Goal: Task Accomplishment & Management: Complete application form

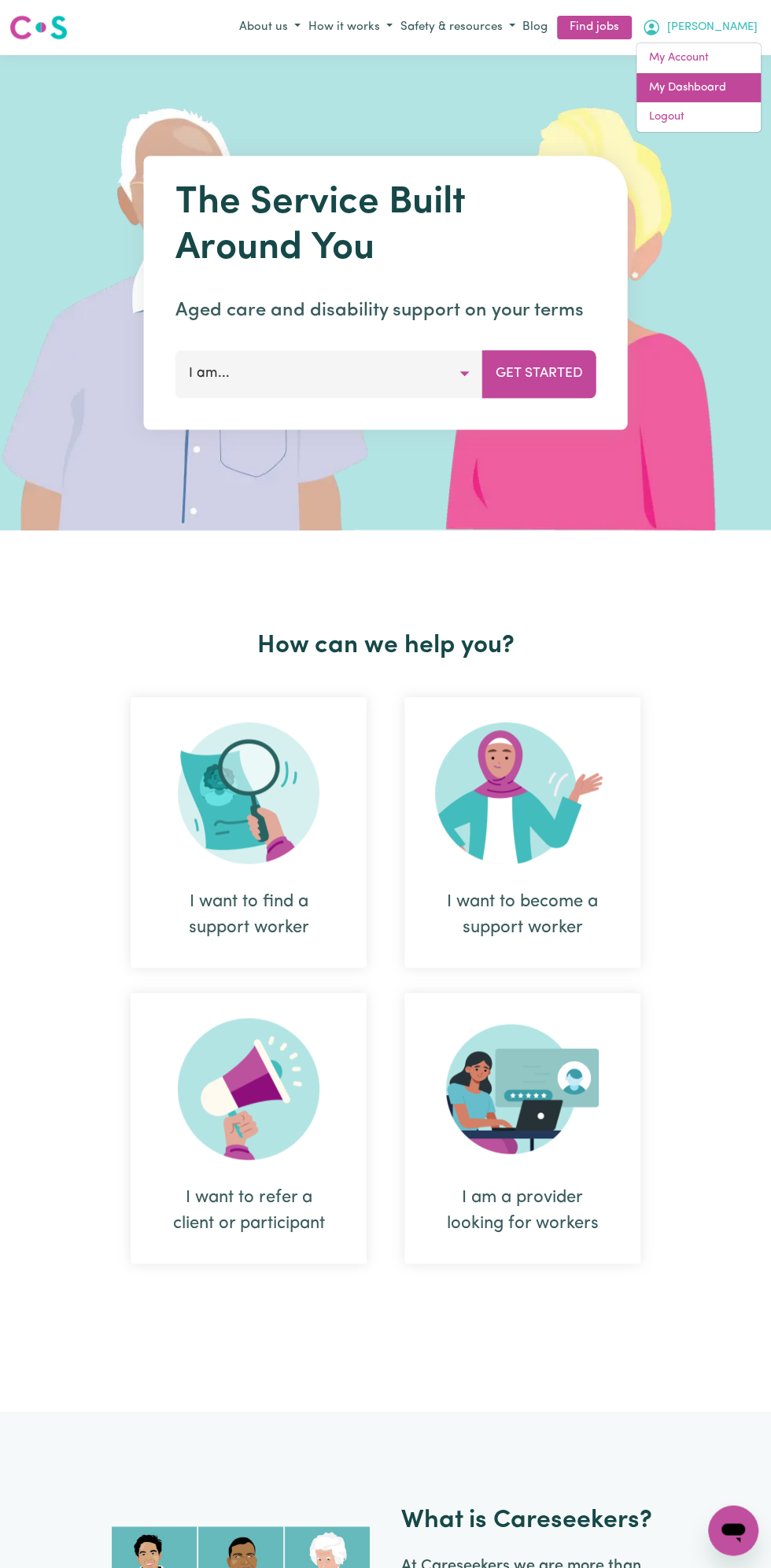
click at [707, 80] on link "My Dashboard" at bounding box center [698, 88] width 124 height 30
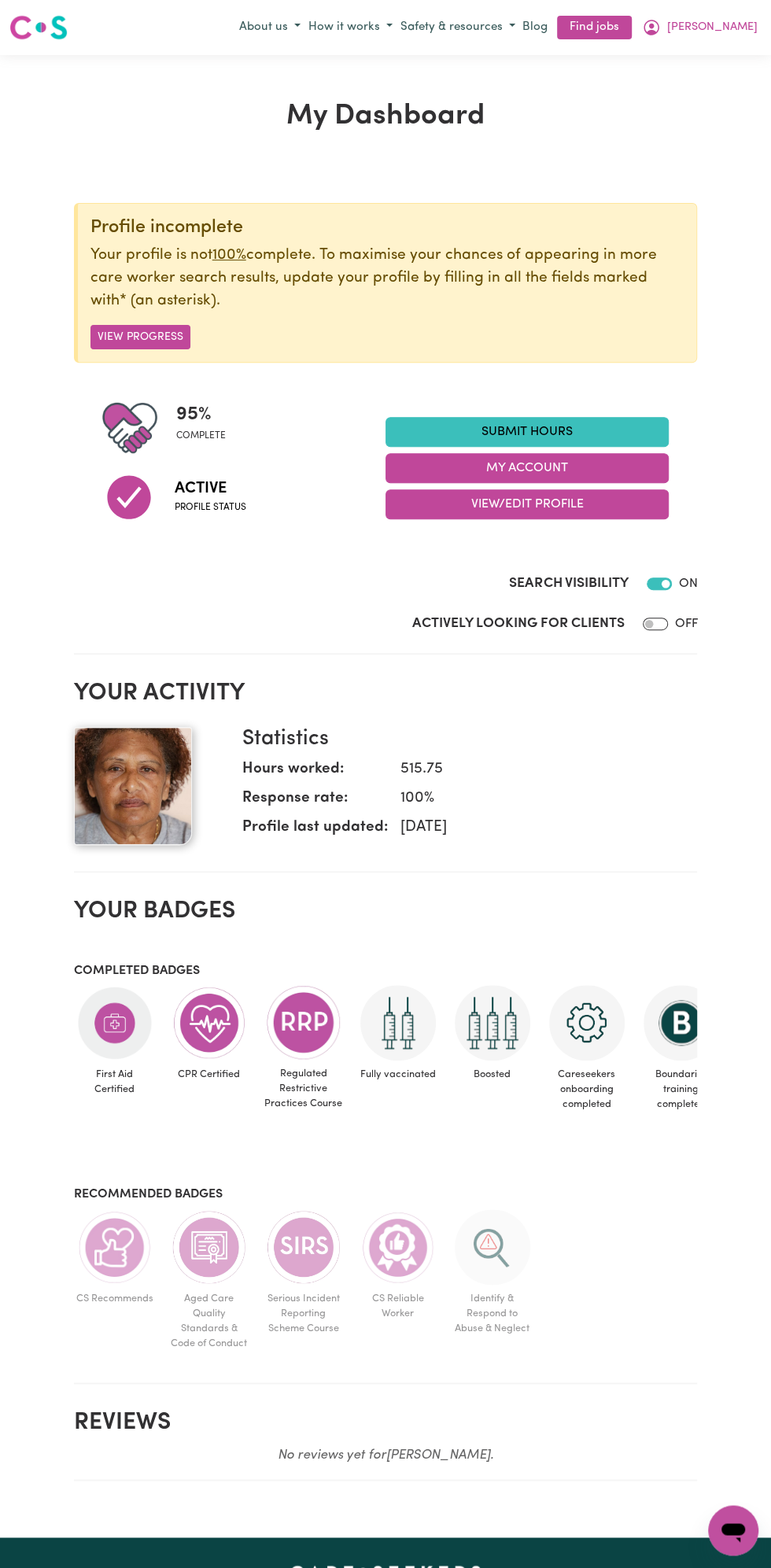
click at [545, 432] on link "Submit Hours" at bounding box center [527, 432] width 284 height 30
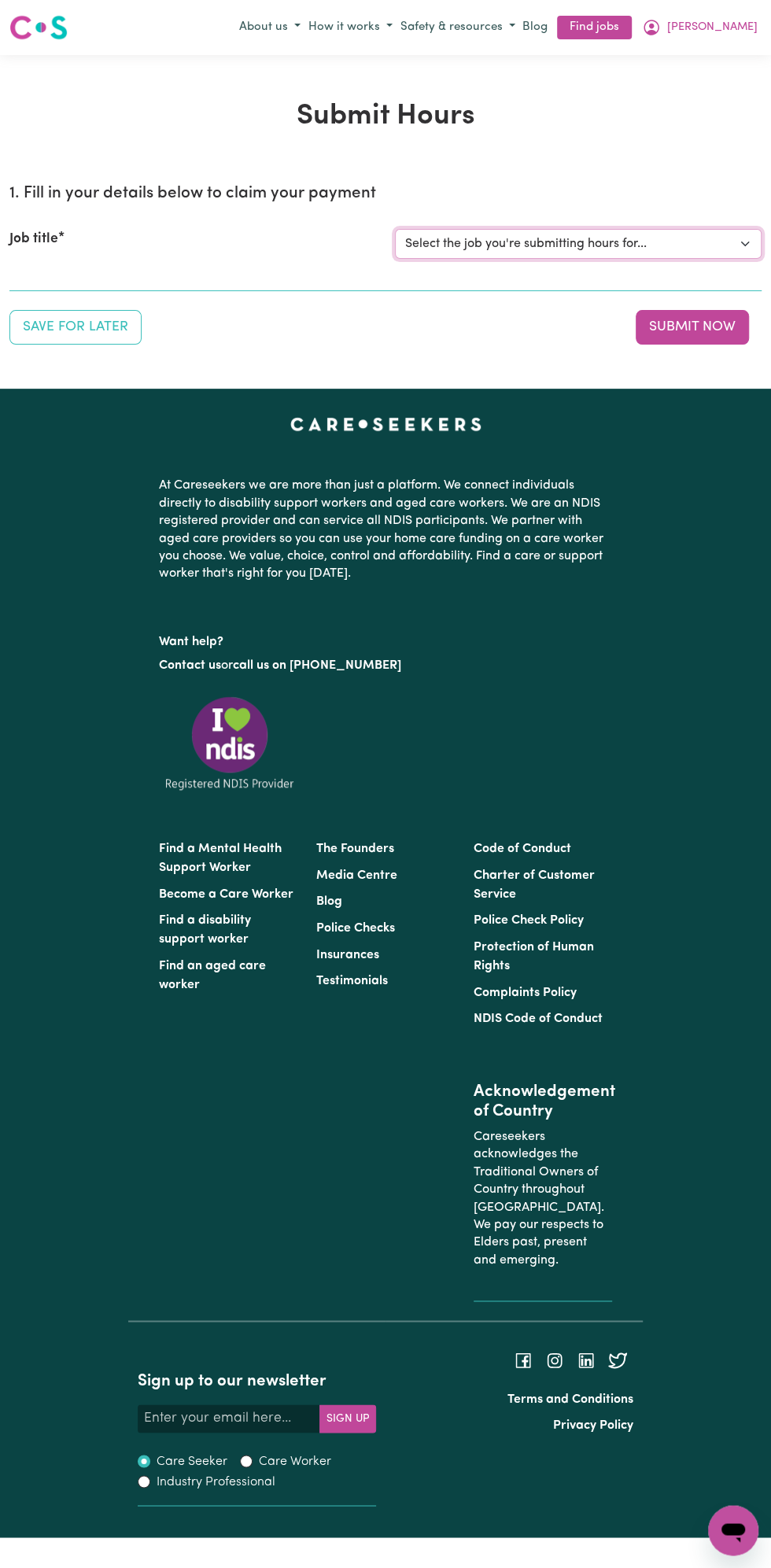
click at [573, 243] on select "Select the job you're submitting hours for... [Vartouhie ([PERSON_NAME]) [PERSO…" at bounding box center [578, 245] width 367 height 30
select select "13810"
click at [395, 229] on select "Select the job you're submitting hours for... [Vartouhie ([PERSON_NAME]) [PERSO…" at bounding box center [578, 245] width 367 height 30
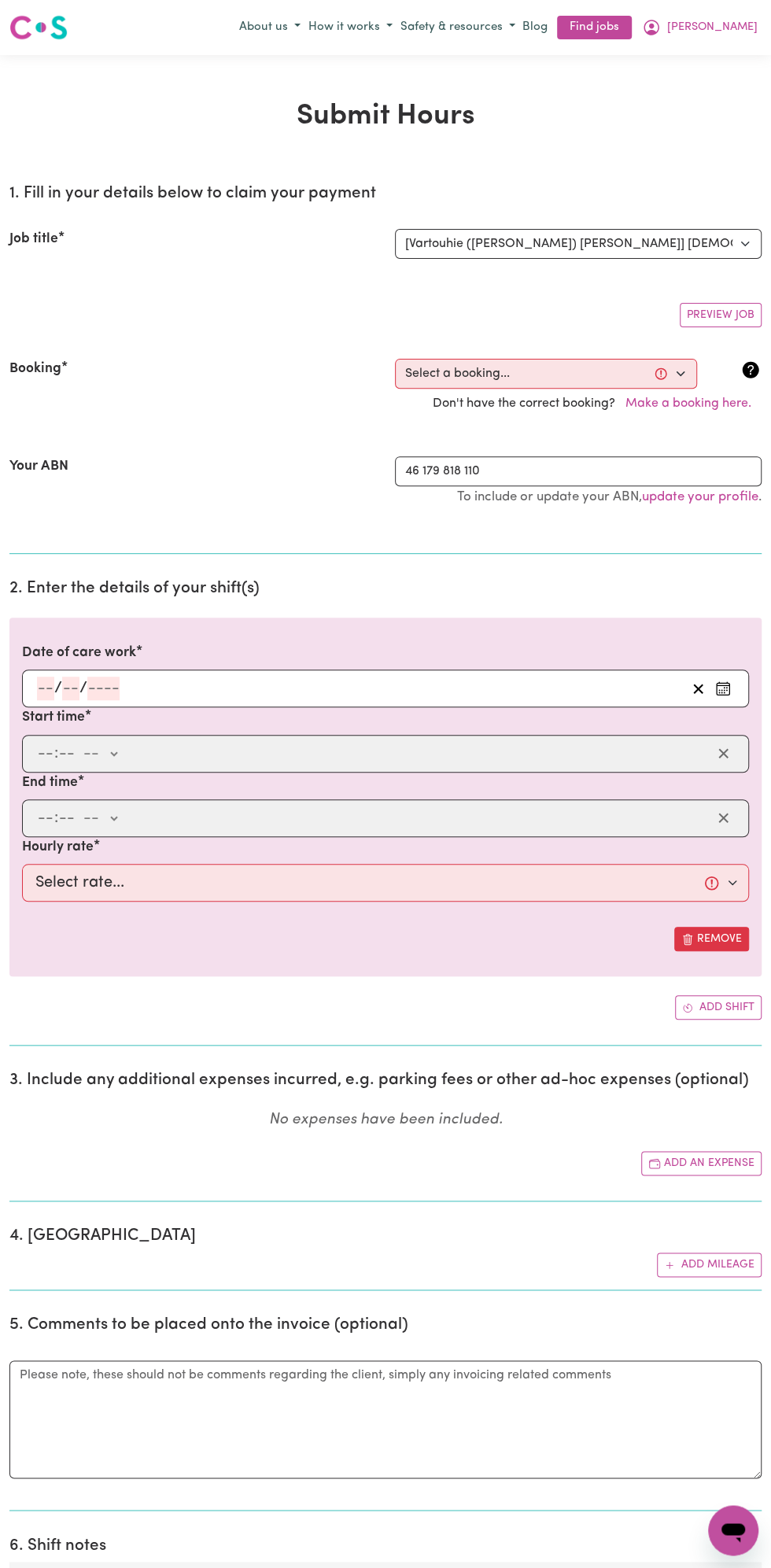
click at [90, 589] on h2 "2. Enter the details of your shift(s)" at bounding box center [385, 589] width 752 height 20
click at [361, 677] on div "/ /" at bounding box center [360, 688] width 651 height 24
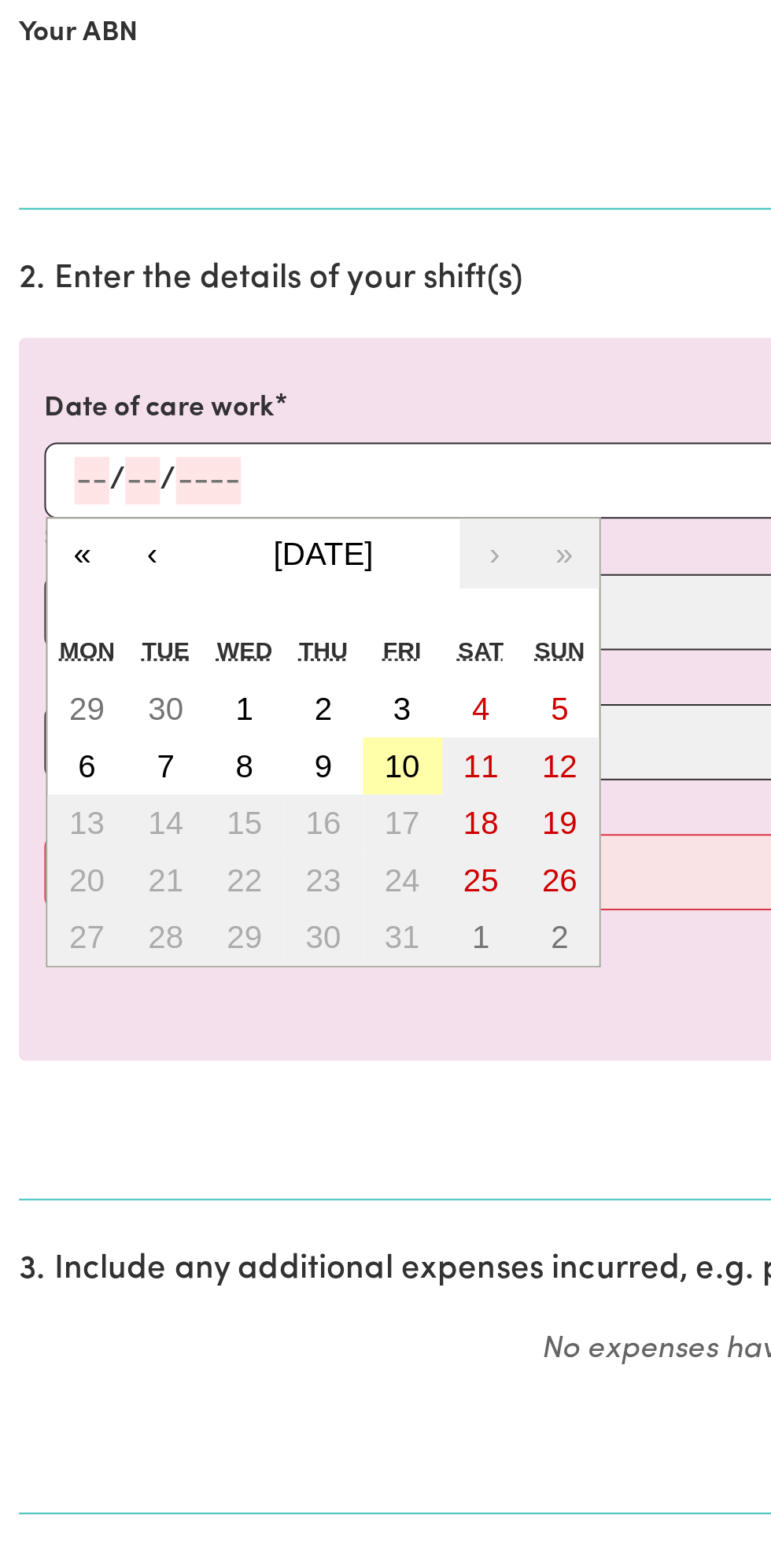
click at [210, 839] on button "10" at bounding box center [199, 830] width 39 height 28
type input "[DATE]"
type input "10"
type input "2025"
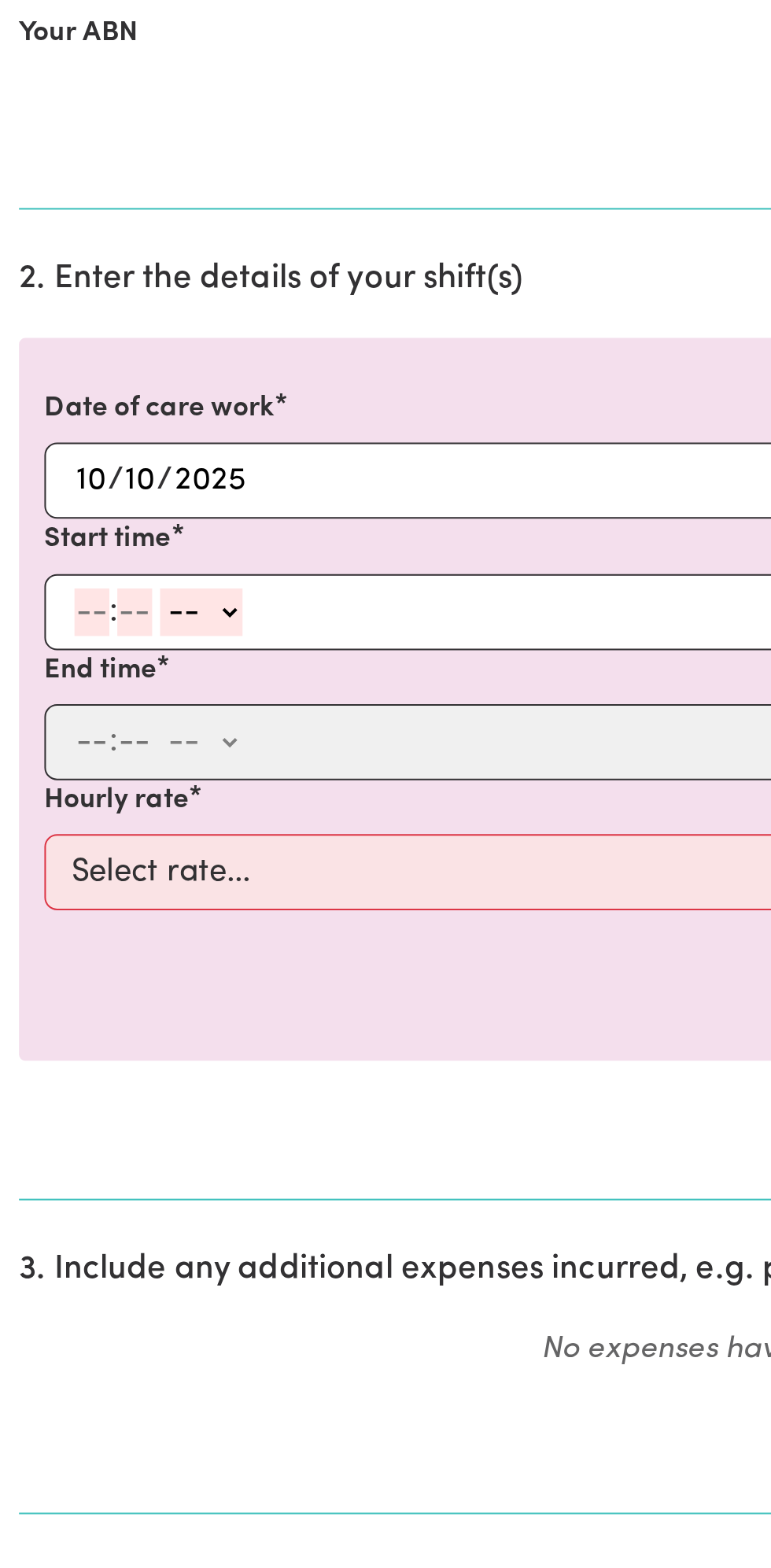
click at [41, 754] on input "number" at bounding box center [46, 754] width 17 height 24
type input "12"
type input "0"
click at [135, 749] on div "12 : 0 0 -- am pm" at bounding box center [373, 754] width 676 height 24
click at [122, 751] on select "-- am pm" at bounding box center [101, 754] width 41 height 24
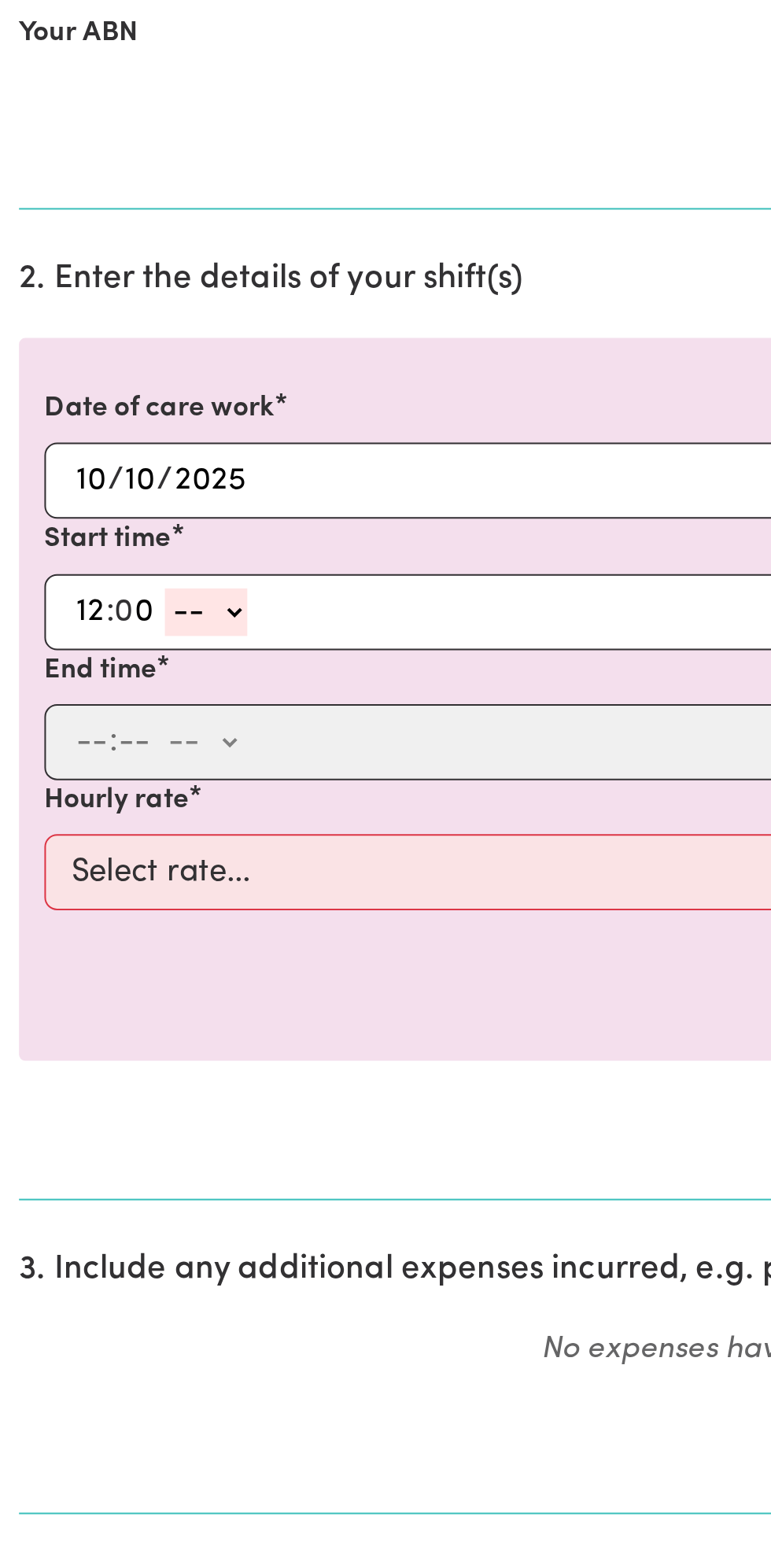
select select "pm"
click at [82, 742] on select "-- am pm" at bounding box center [101, 754] width 41 height 24
type input "12:00"
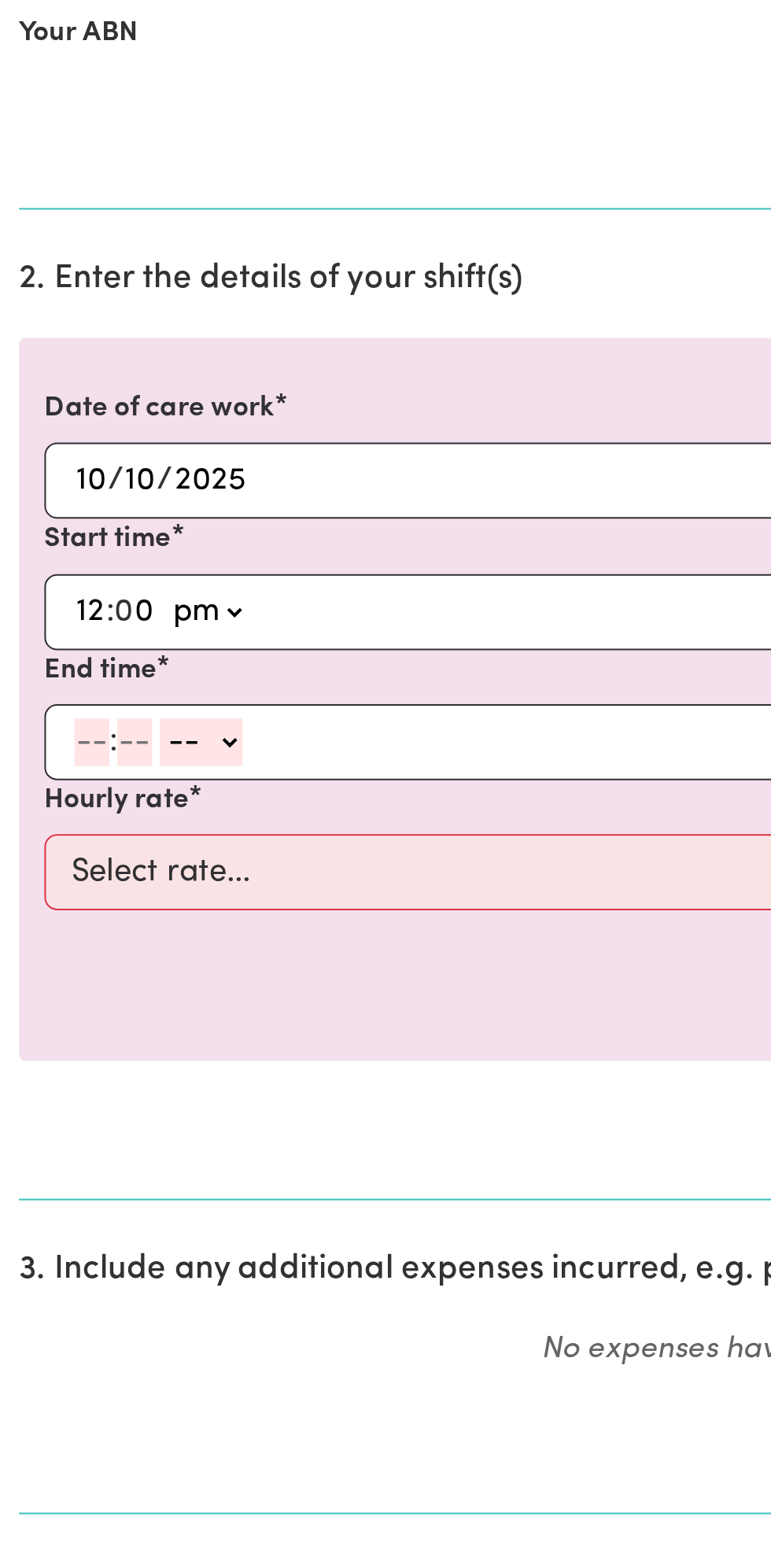
click at [40, 818] on input "number" at bounding box center [46, 818] width 17 height 24
type input "1"
click at [59, 817] on input "number" at bounding box center [60, 818] width 17 height 24
type input "0"
click at [117, 818] on select "-- am pm" at bounding box center [97, 818] width 41 height 24
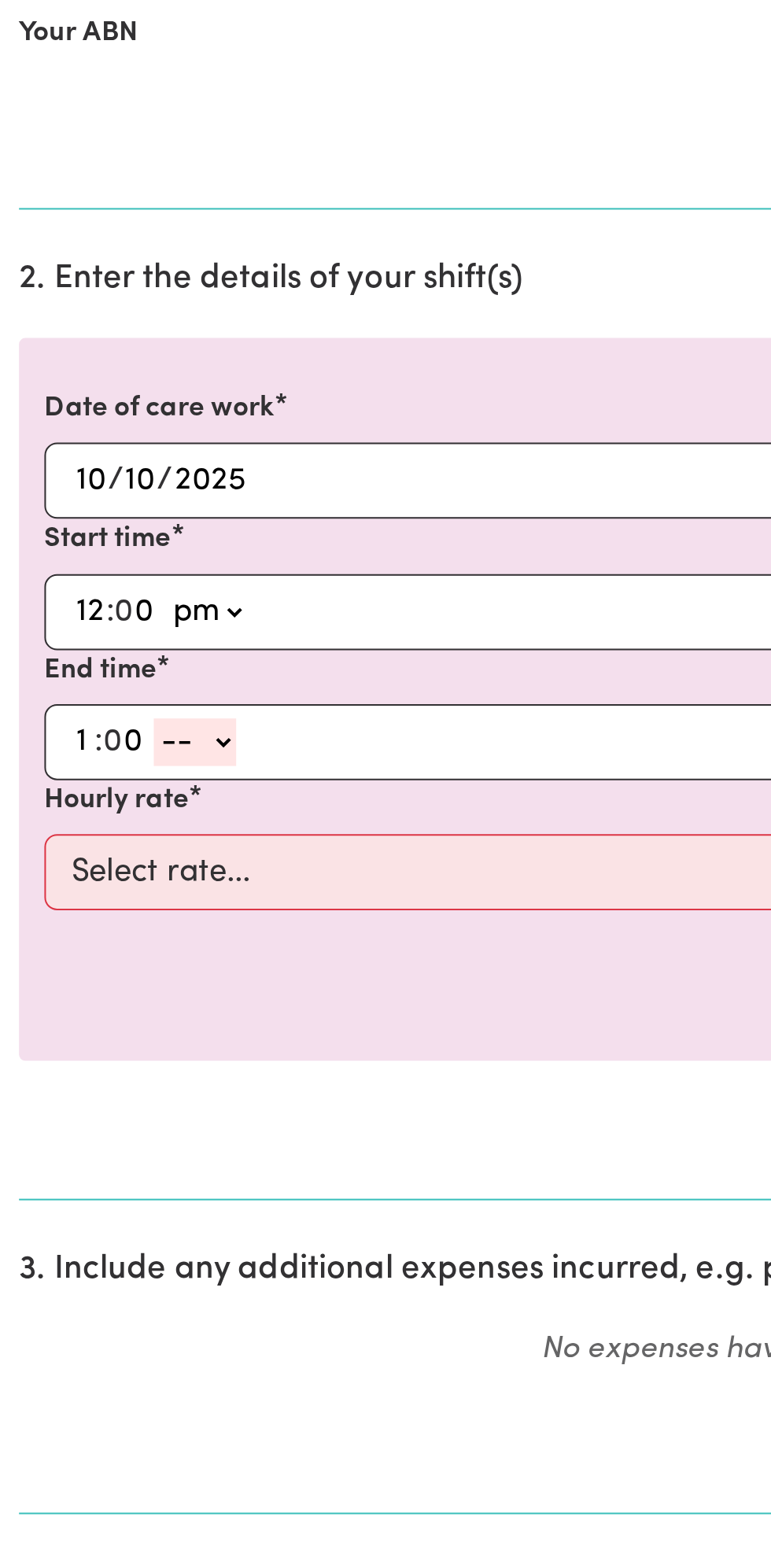
select select "pm"
click at [77, 807] on select "-- am pm" at bounding box center [97, 818] width 41 height 24
type input "13:00"
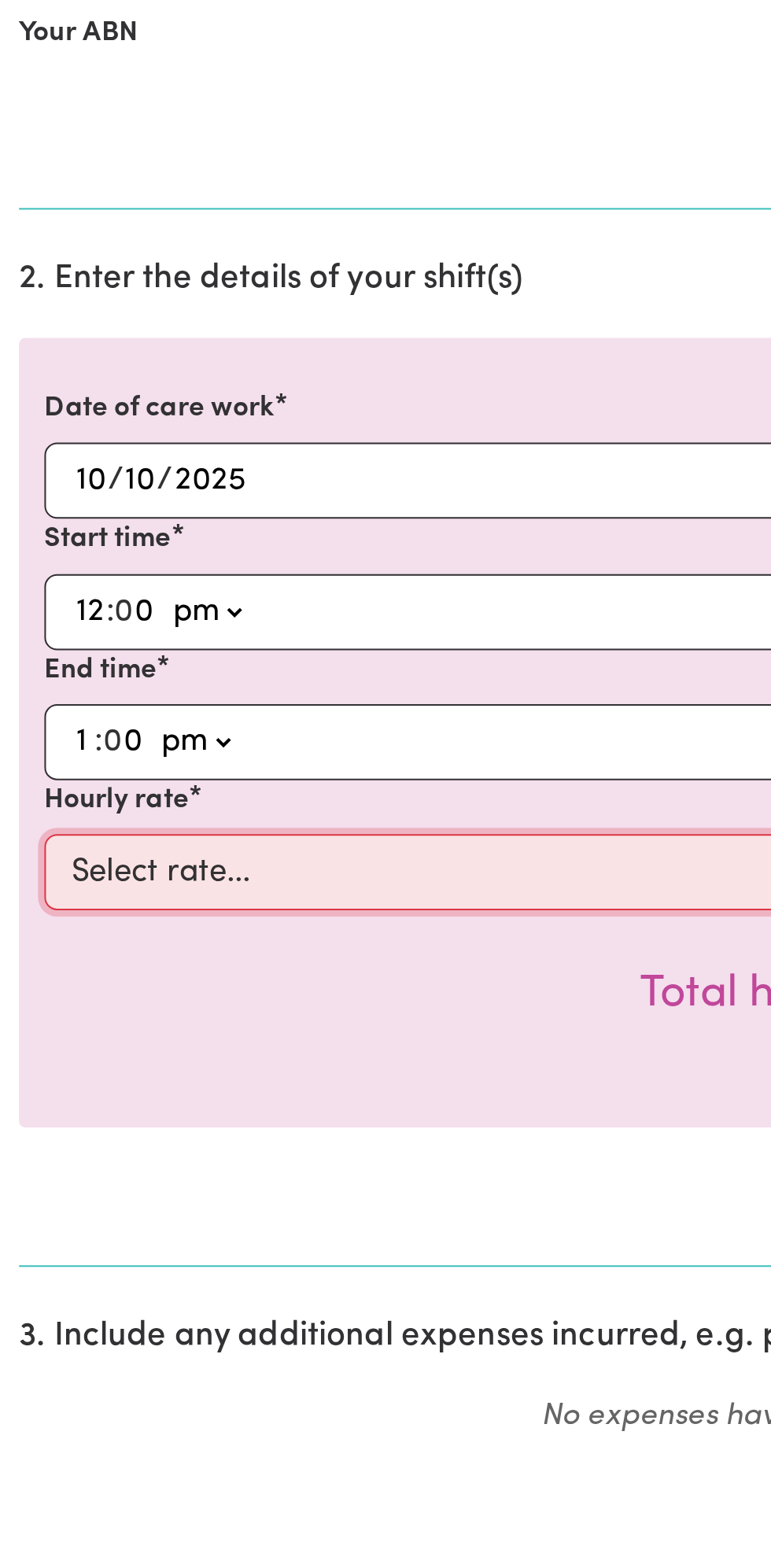
click at [234, 877] on select "Select rate... $49.00 (Weekday) $60.00 ([DATE])" at bounding box center [385, 883] width 727 height 38
select select "49-Weekday"
click at [22, 864] on select "Select rate... $49.00 (Weekday) $60.00 ([DATE])" at bounding box center [385, 883] width 727 height 38
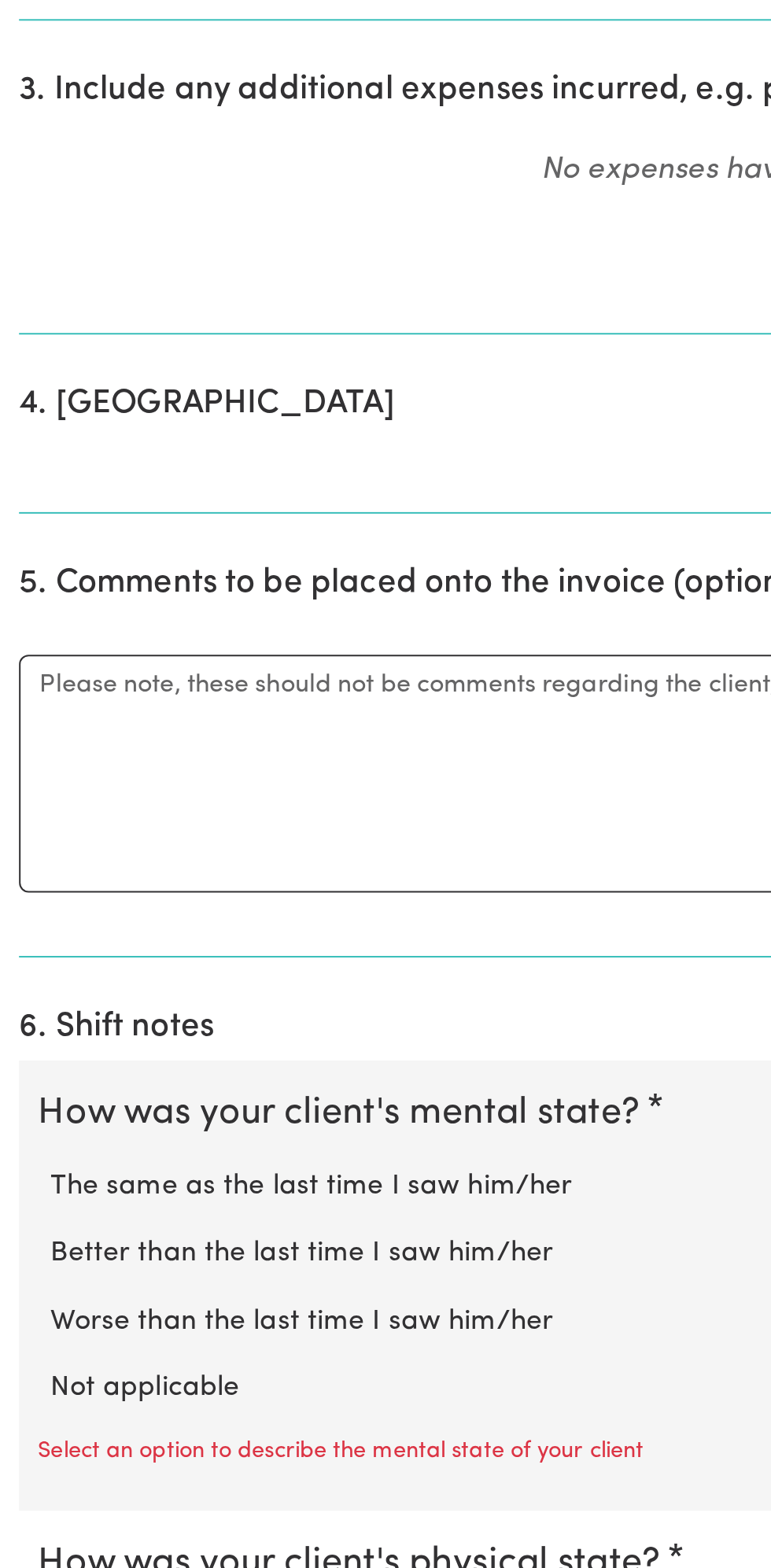
scroll to position [283, 0]
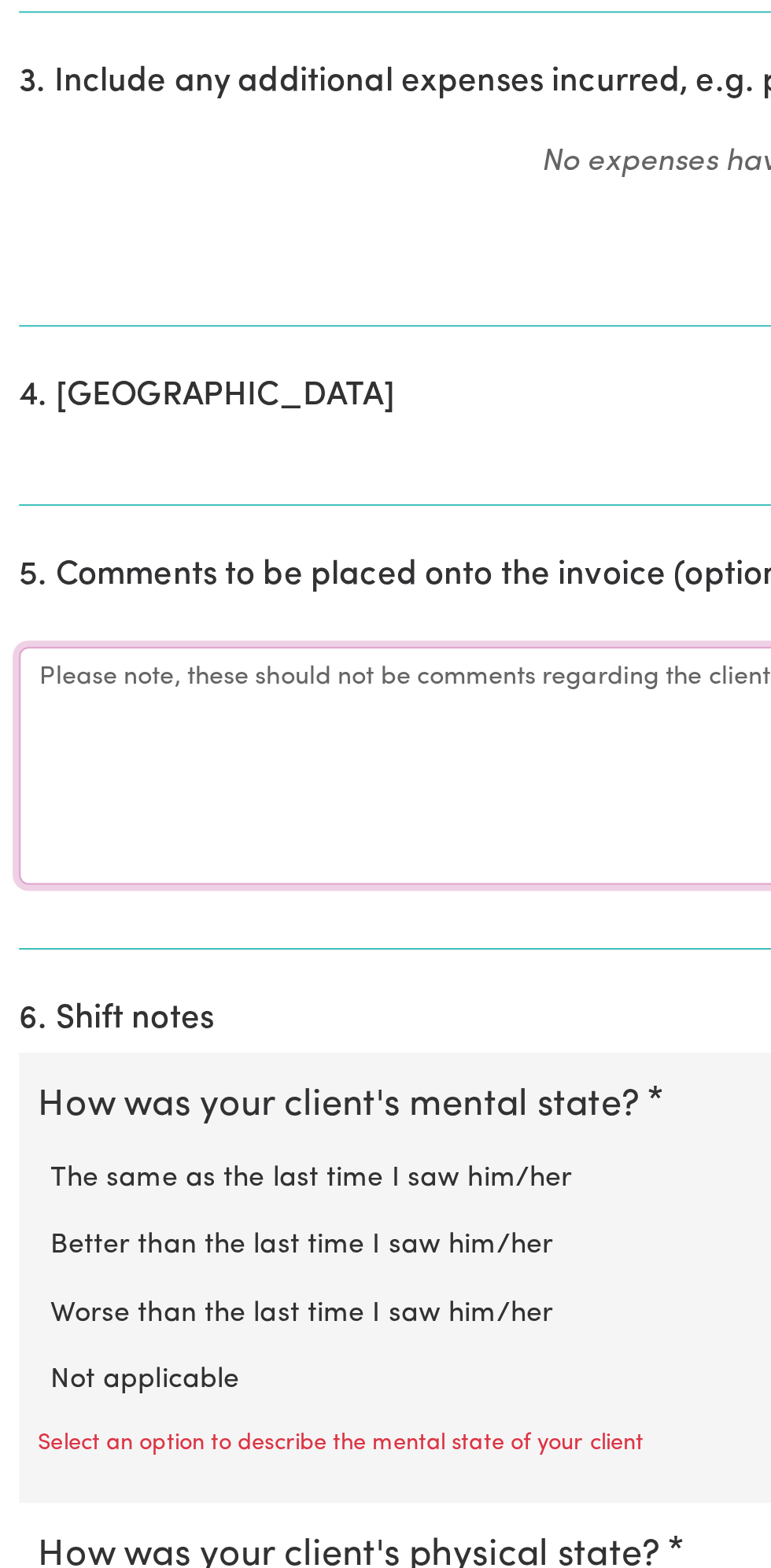
click at [174, 1158] on textarea "Comments" at bounding box center [385, 1170] width 752 height 118
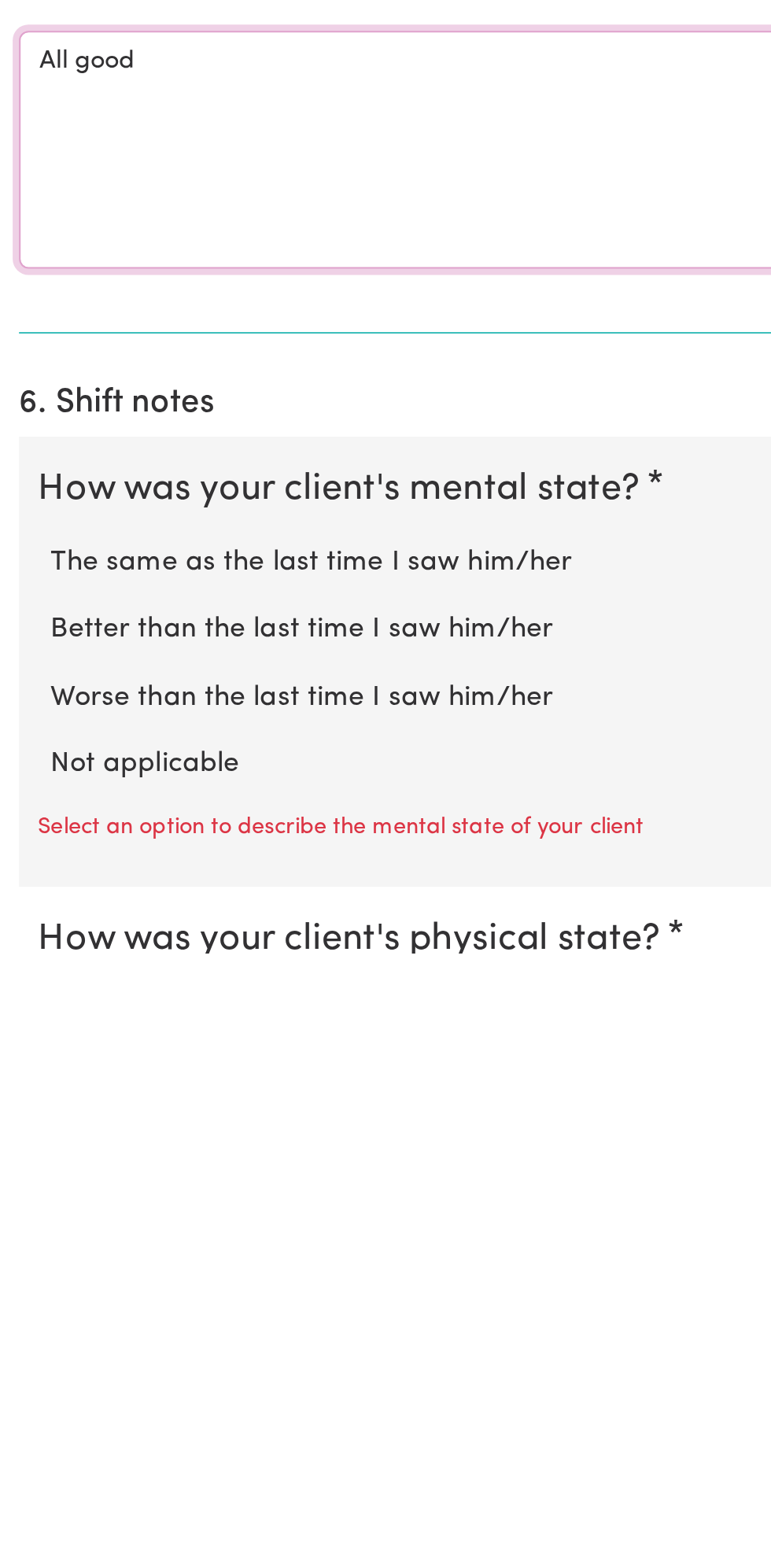
scroll to position [292, 0]
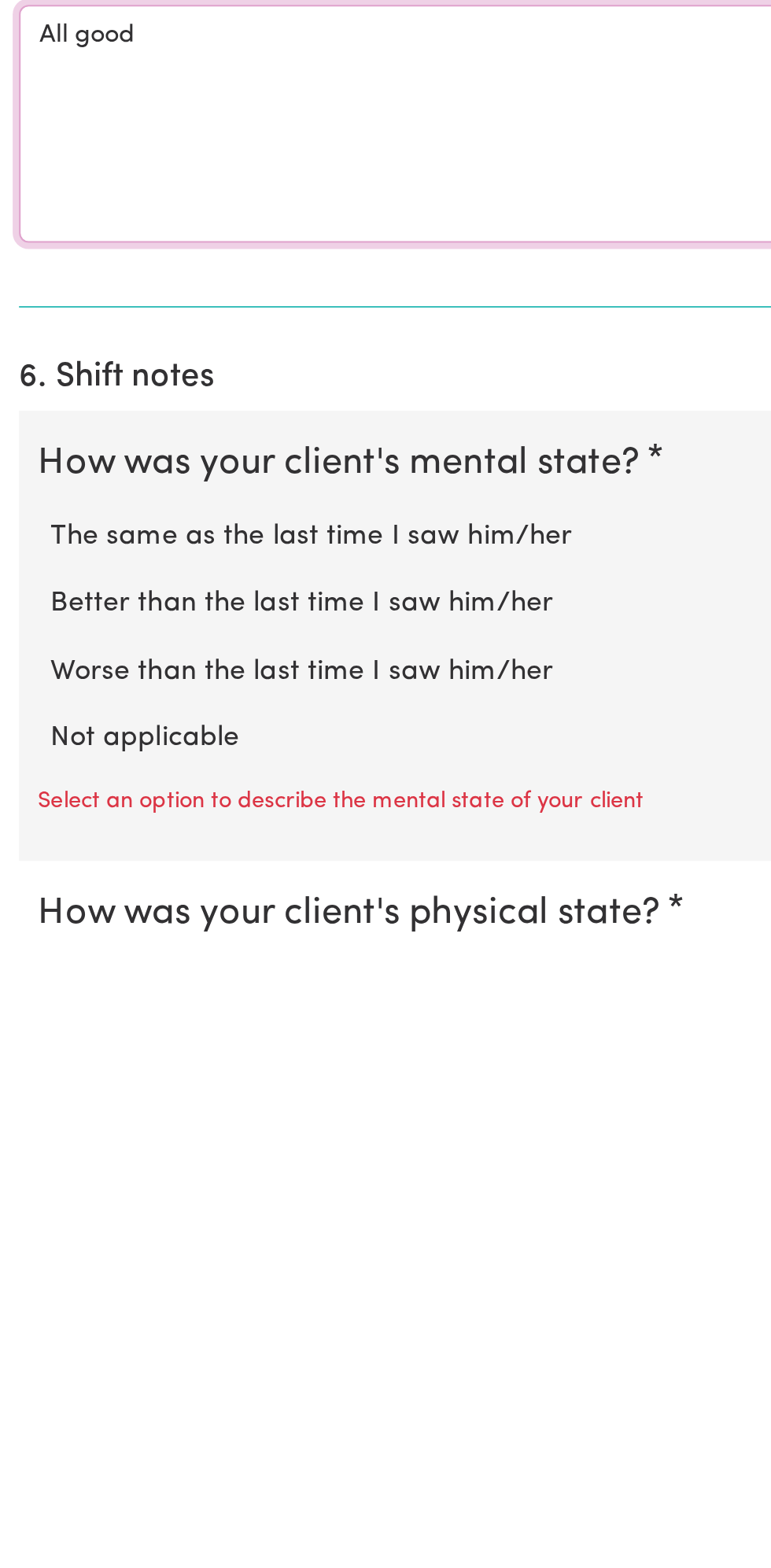
type textarea "All good"
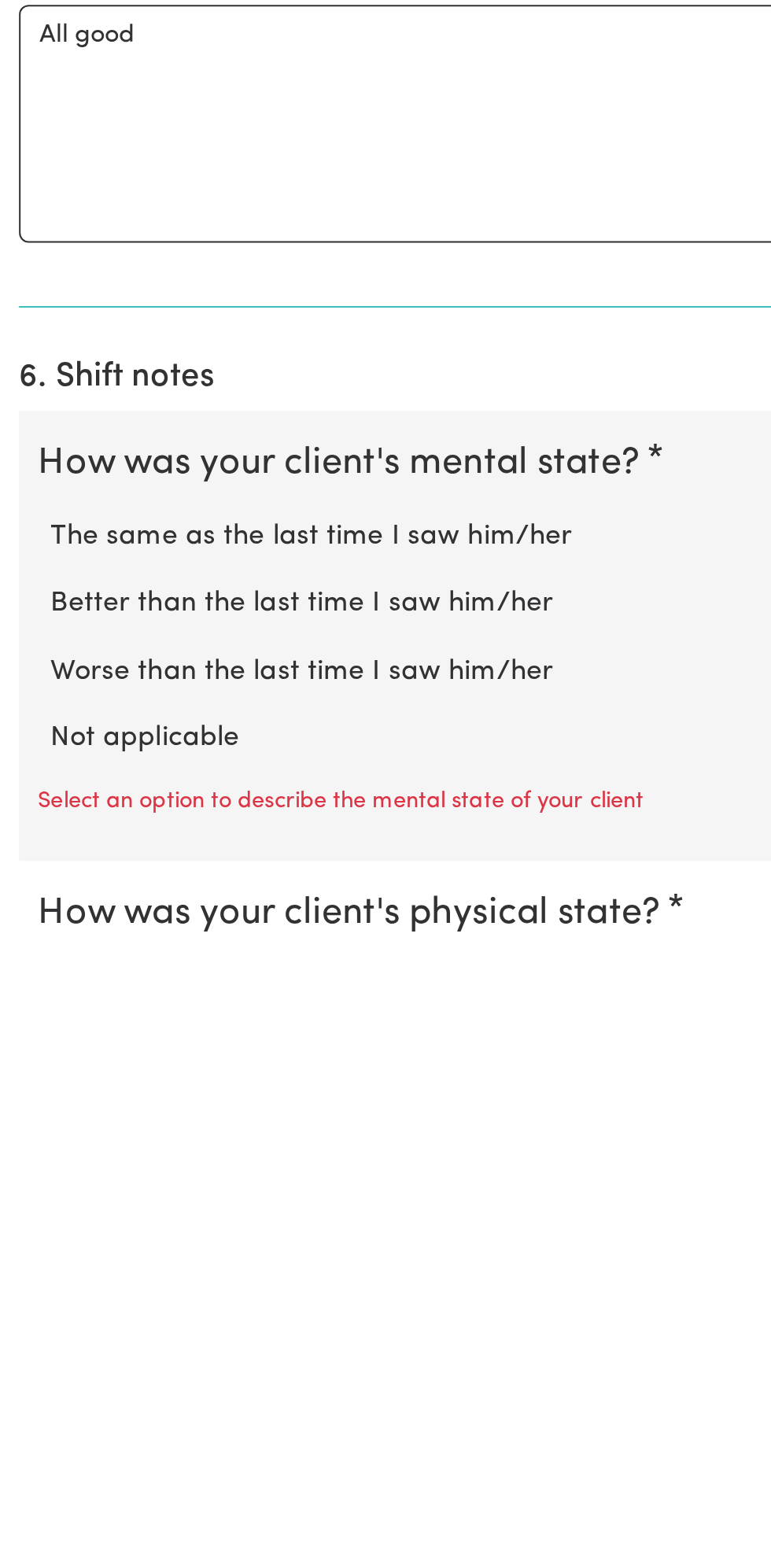
click at [99, 1456] on label "Not applicable" at bounding box center [386, 1466] width 721 height 21
click at [26, 1455] on input "Not applicable" at bounding box center [25, 1455] width 1 height 1
radio input "true"
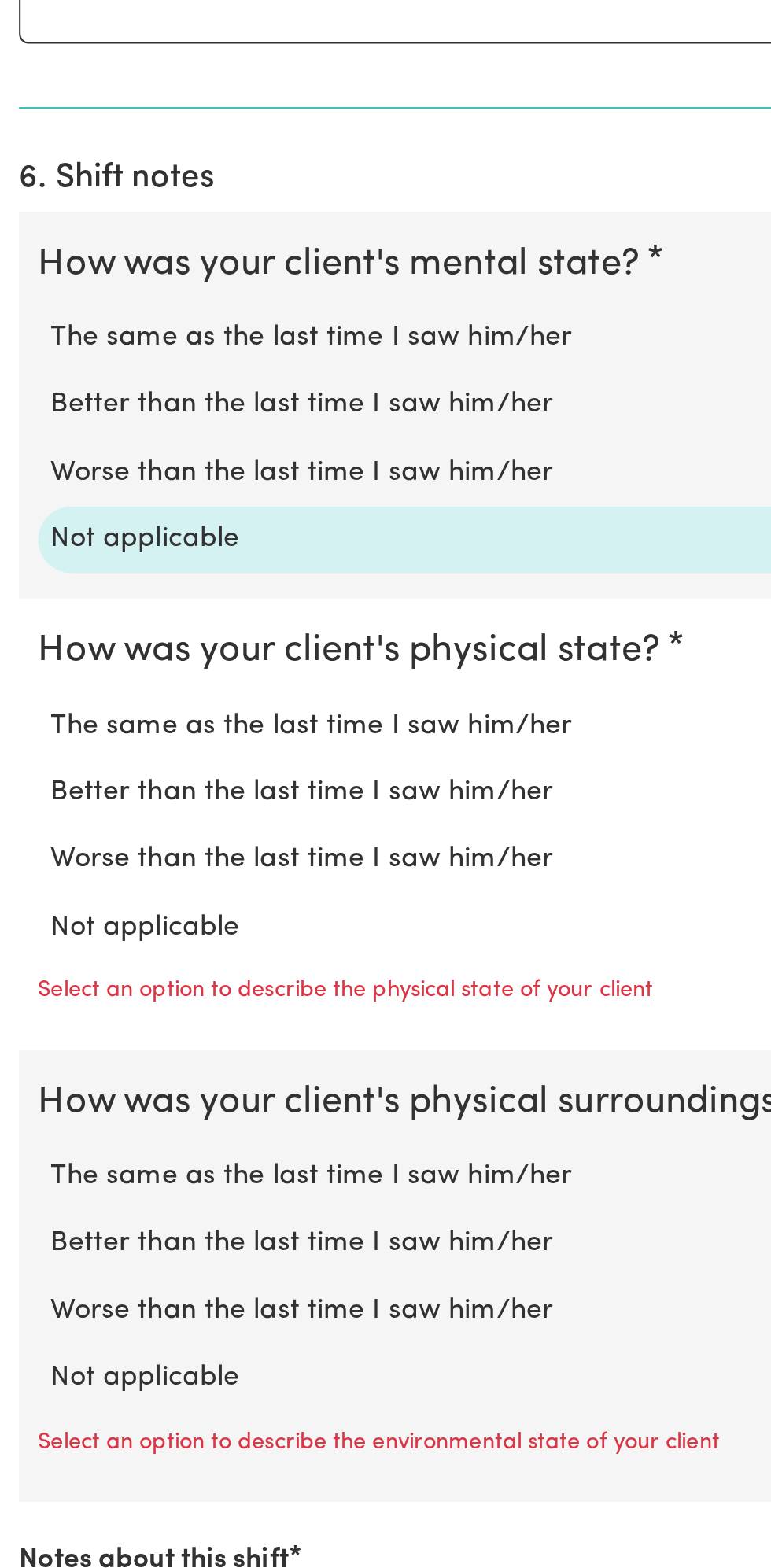
scroll to position [702, 0]
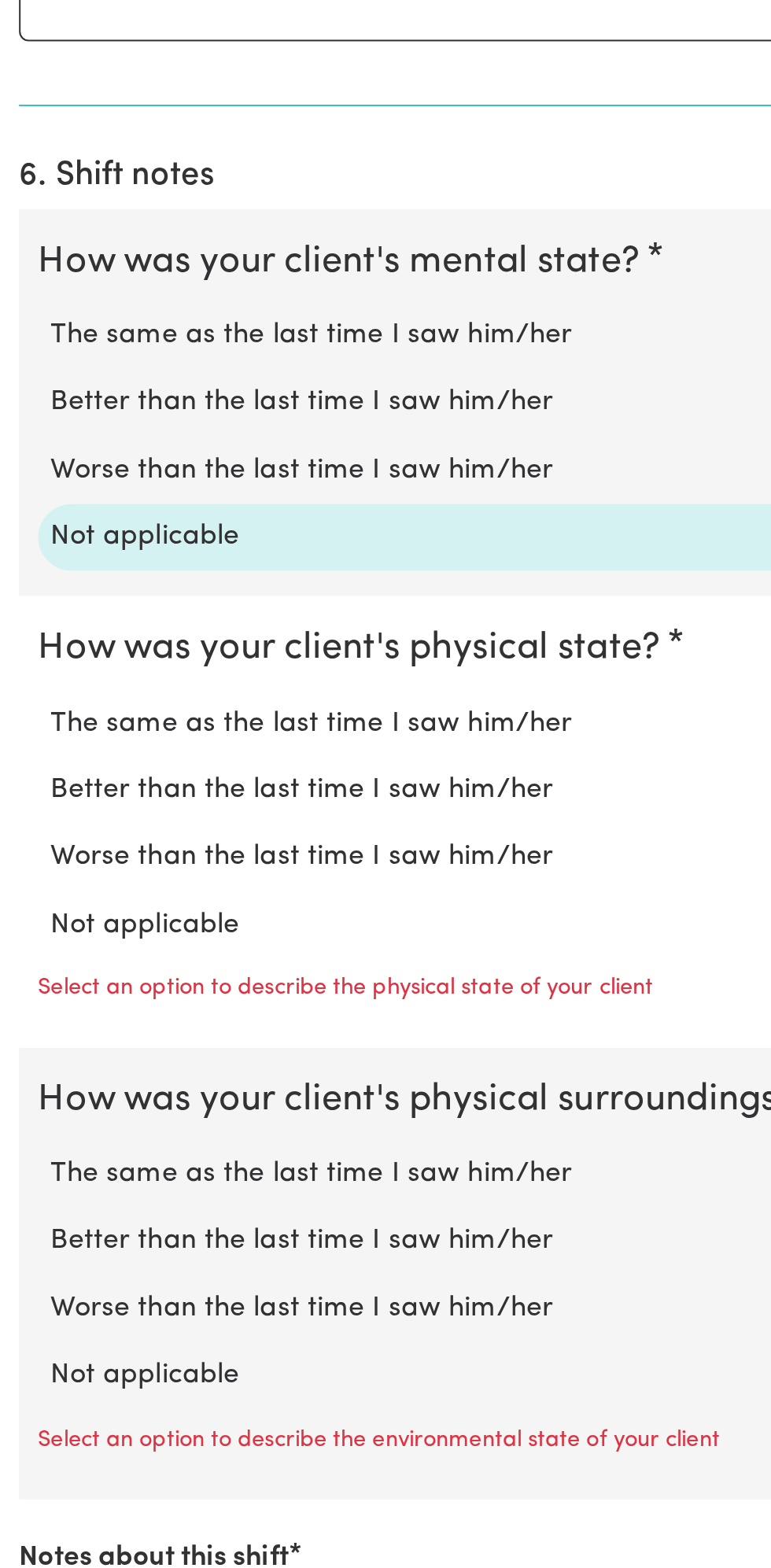
click at [105, 1239] on label "Not applicable" at bounding box center [386, 1249] width 721 height 21
click at [26, 1238] on input "Not applicable" at bounding box center [25, 1238] width 1 height 1
radio input "true"
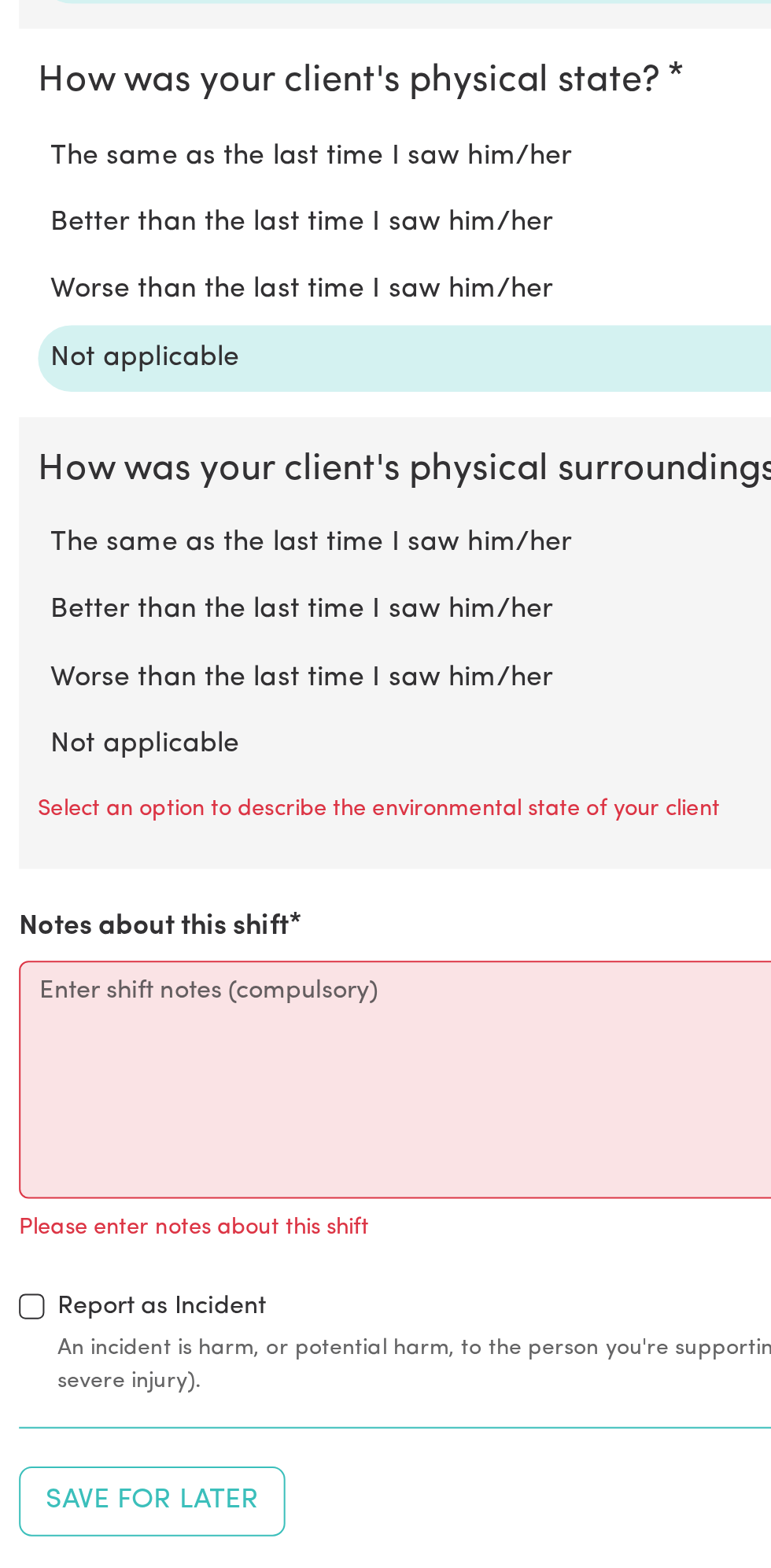
scroll to position [987, 0]
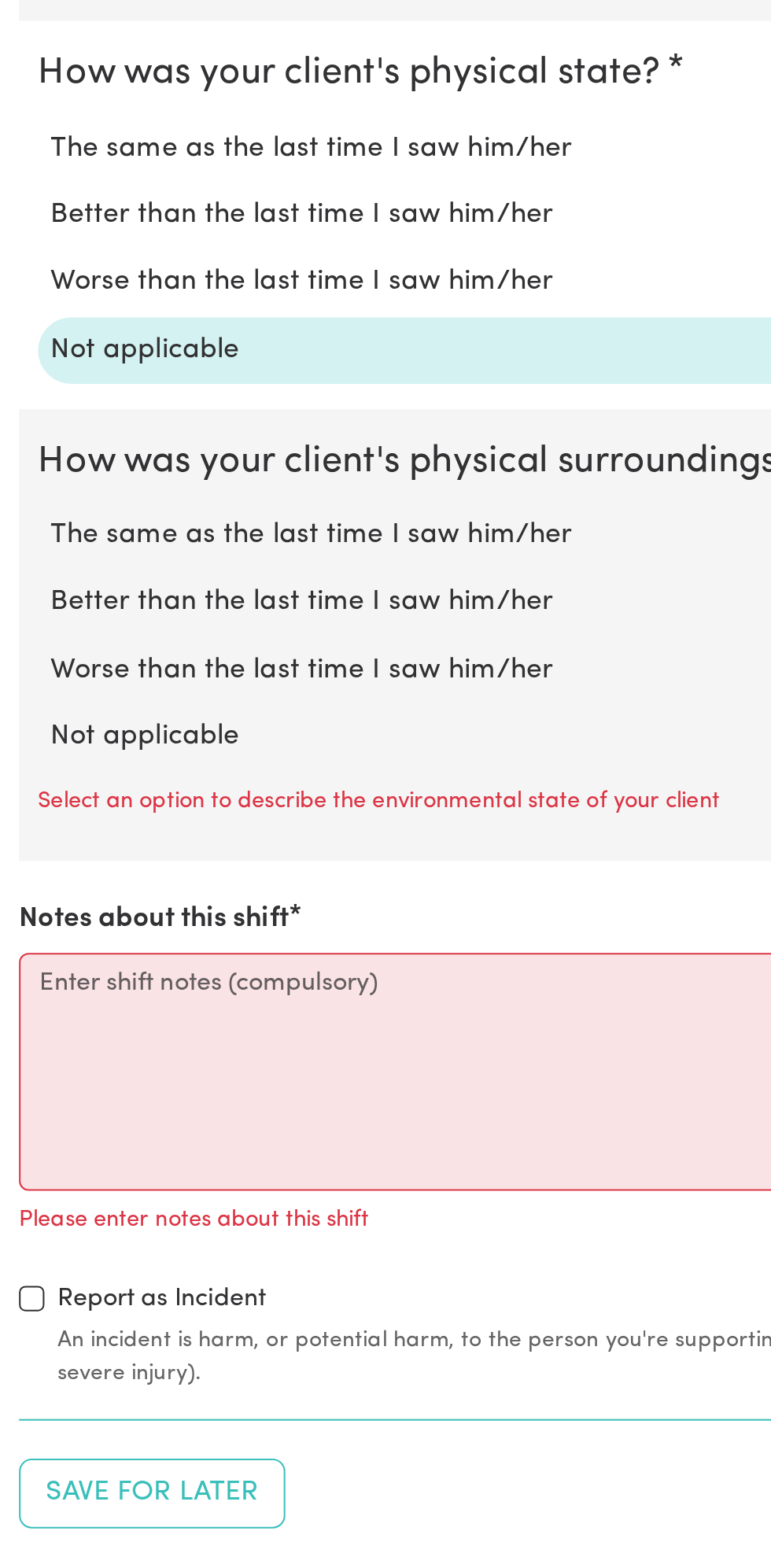
click at [130, 1145] on label "Not applicable" at bounding box center [386, 1156] width 721 height 21
click at [26, 1145] on input "Not applicable" at bounding box center [25, 1145] width 1 height 1
radio input "true"
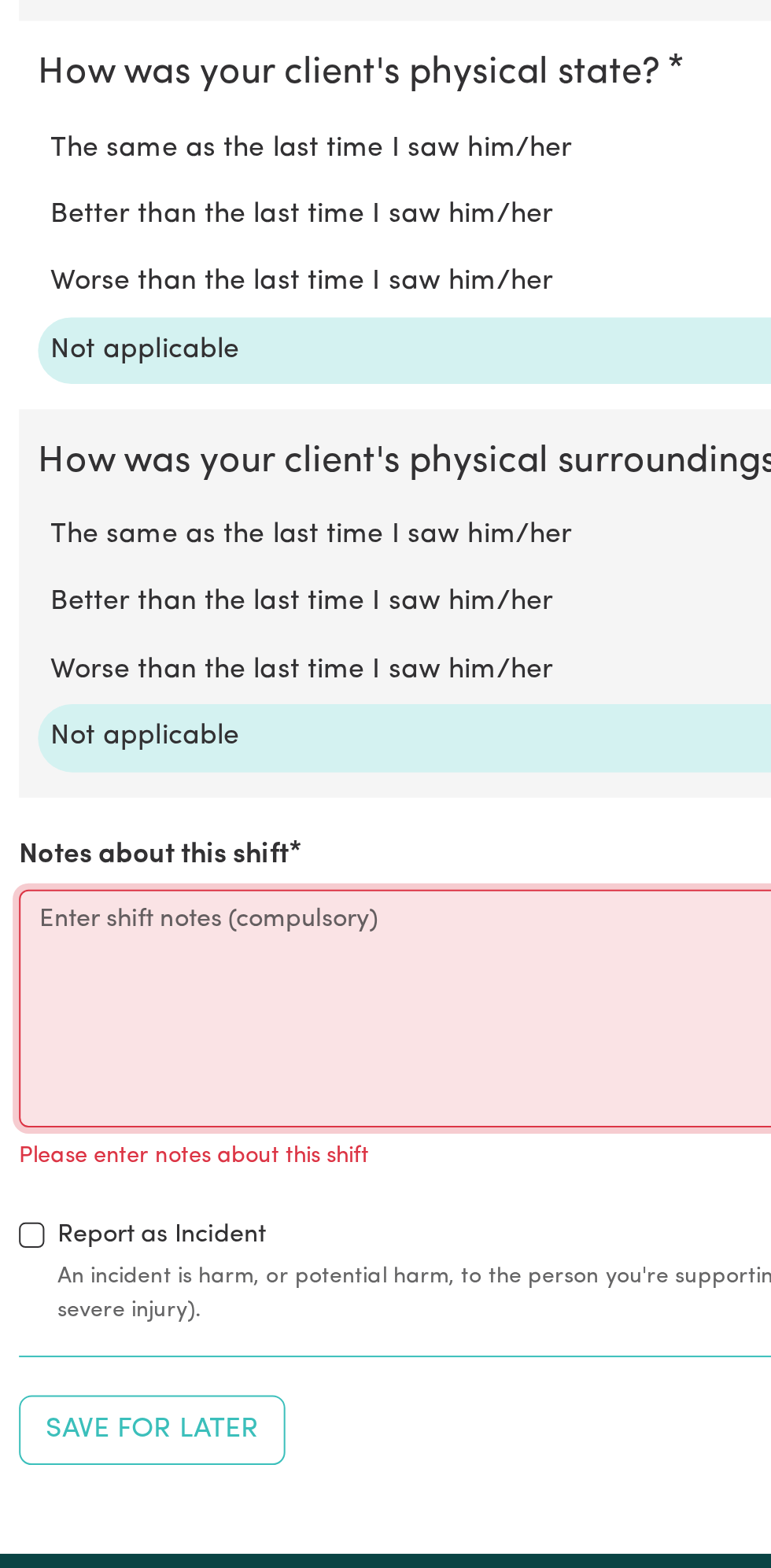
click at [245, 1266] on textarea "Notes about this shift" at bounding box center [385, 1290] width 752 height 118
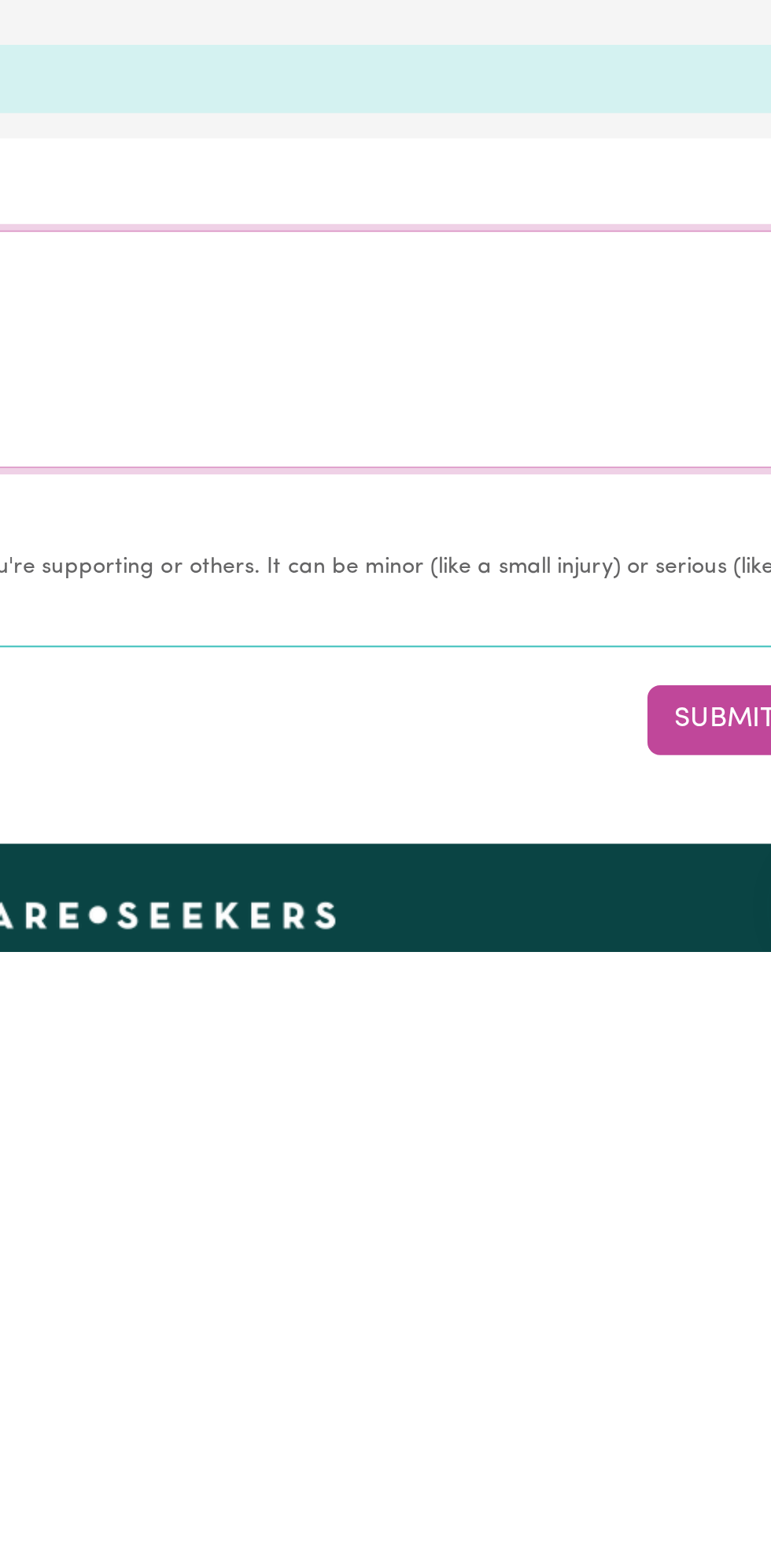
scroll to position [1008, 0]
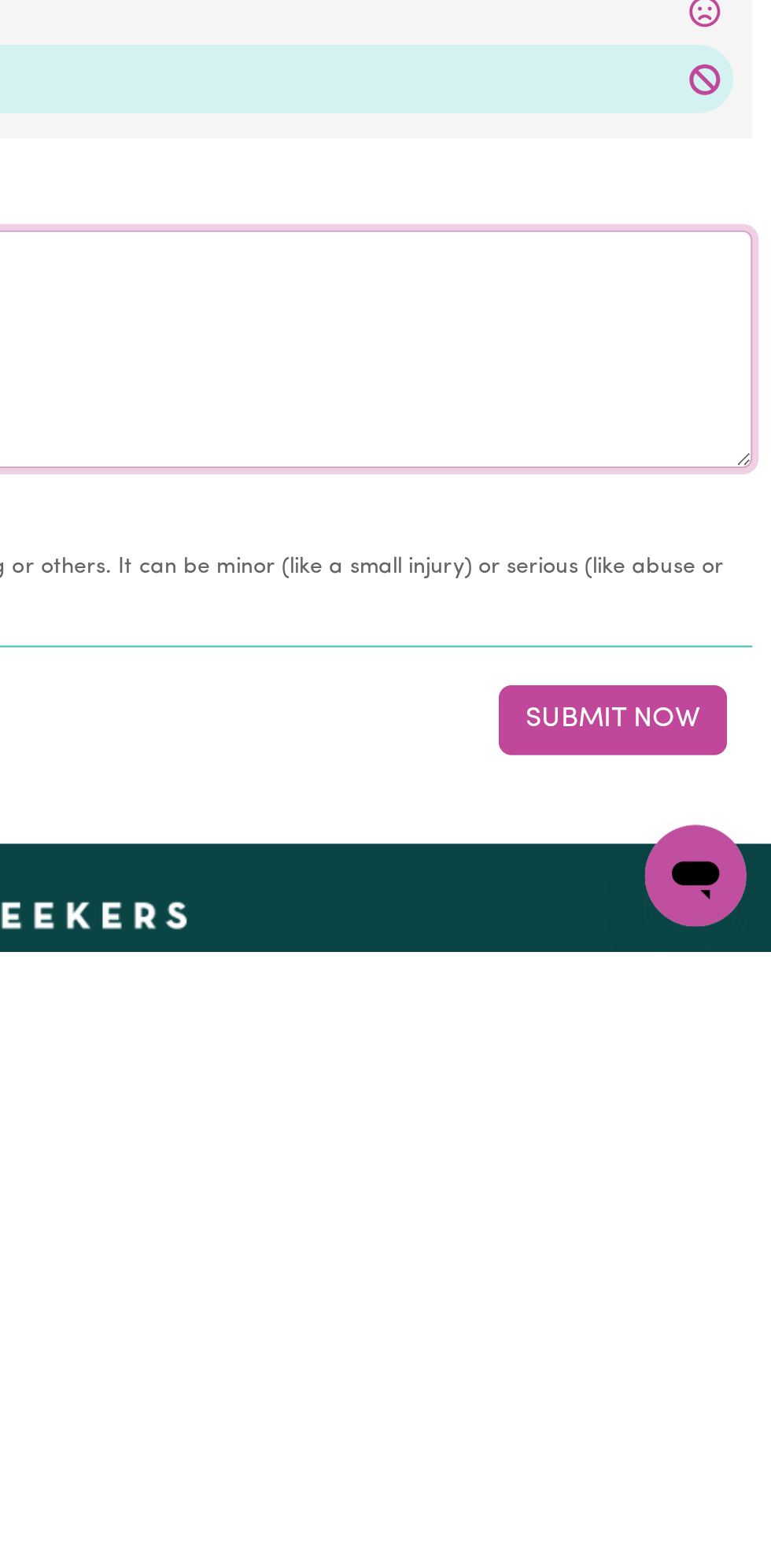
type textarea "Nothing changes all good"
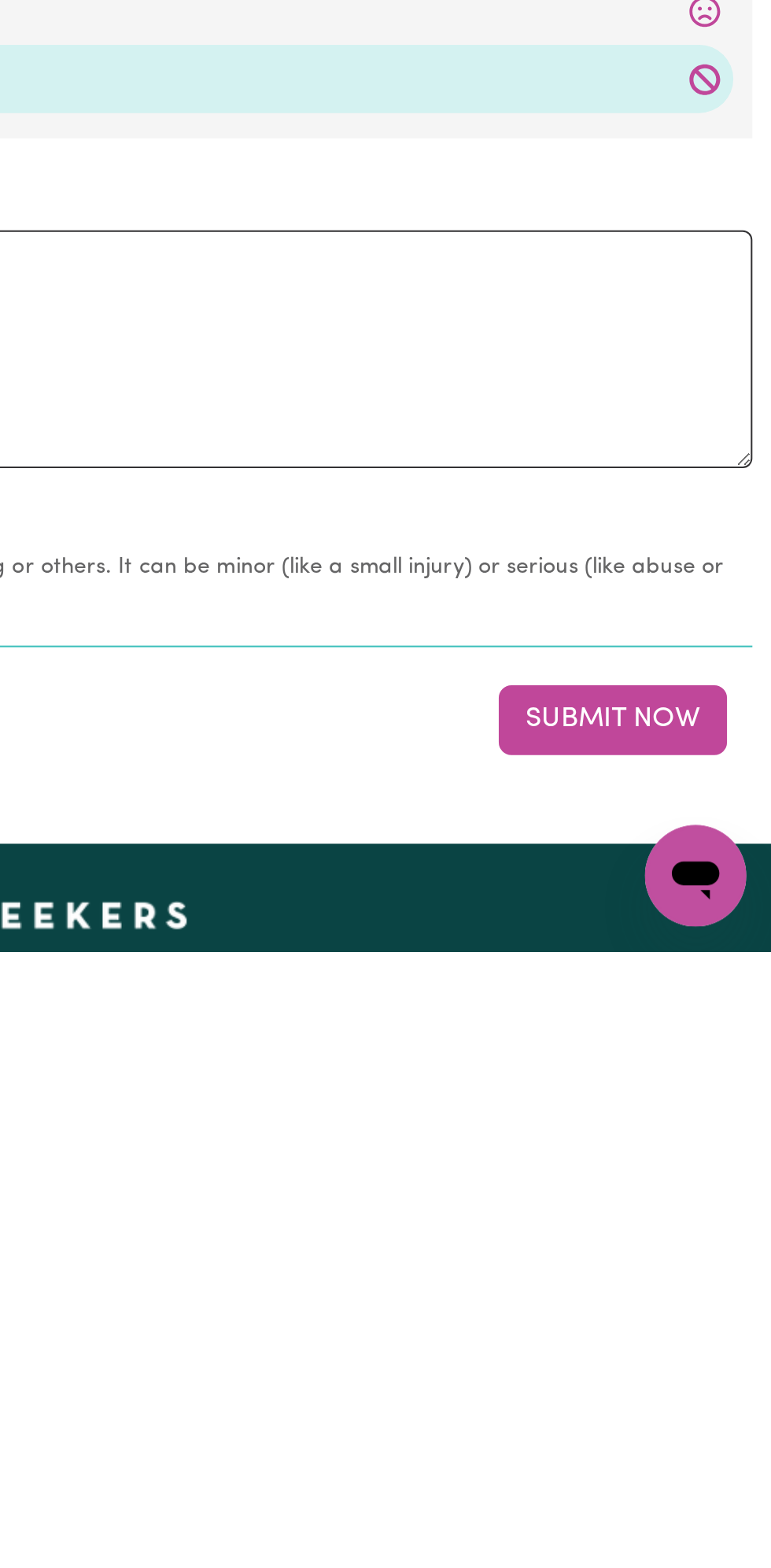
click at [702, 1449] on button "Submit Now" at bounding box center [693, 1453] width 114 height 35
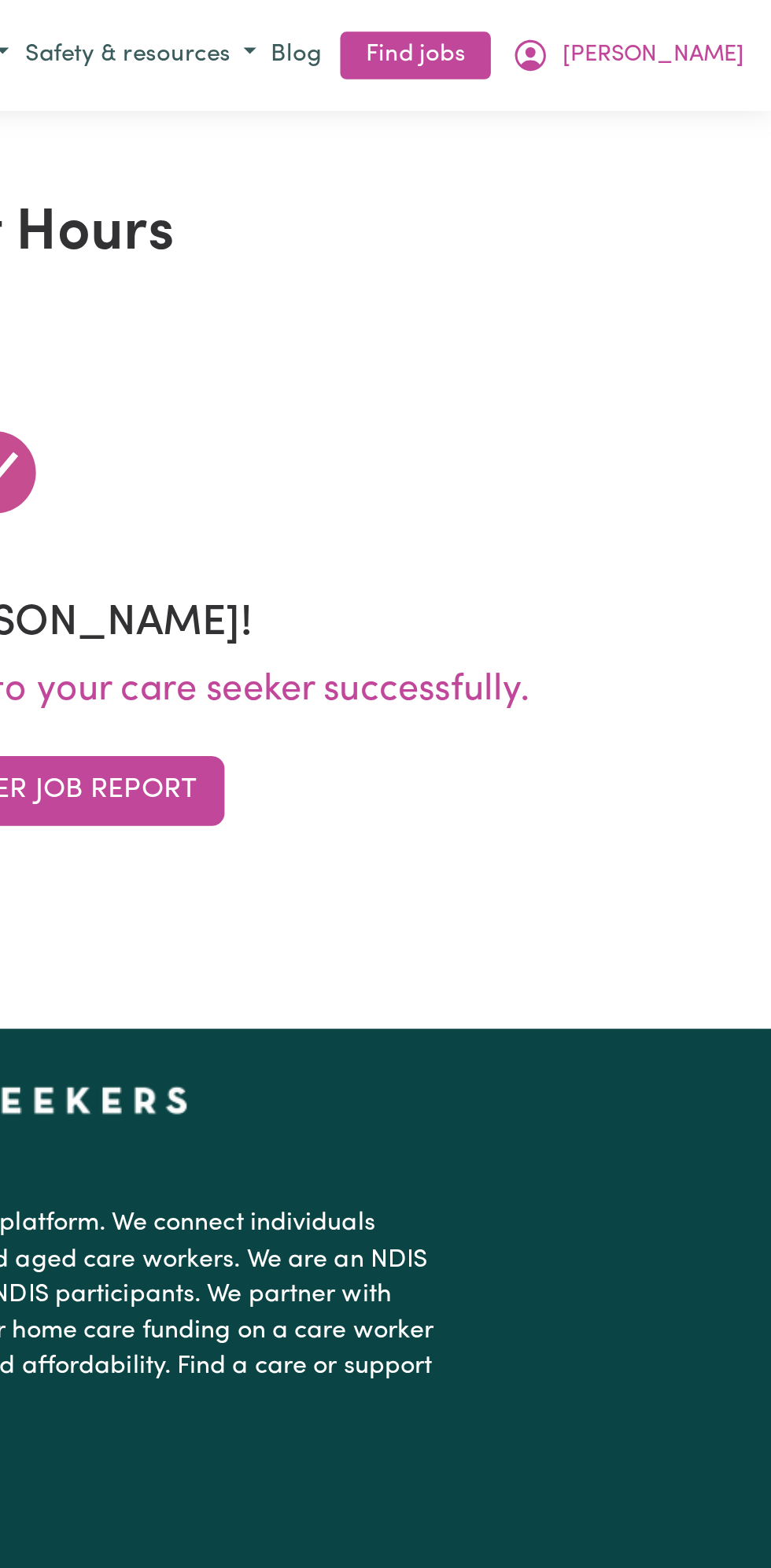
scroll to position [0, 0]
